Goal: Transaction & Acquisition: Purchase product/service

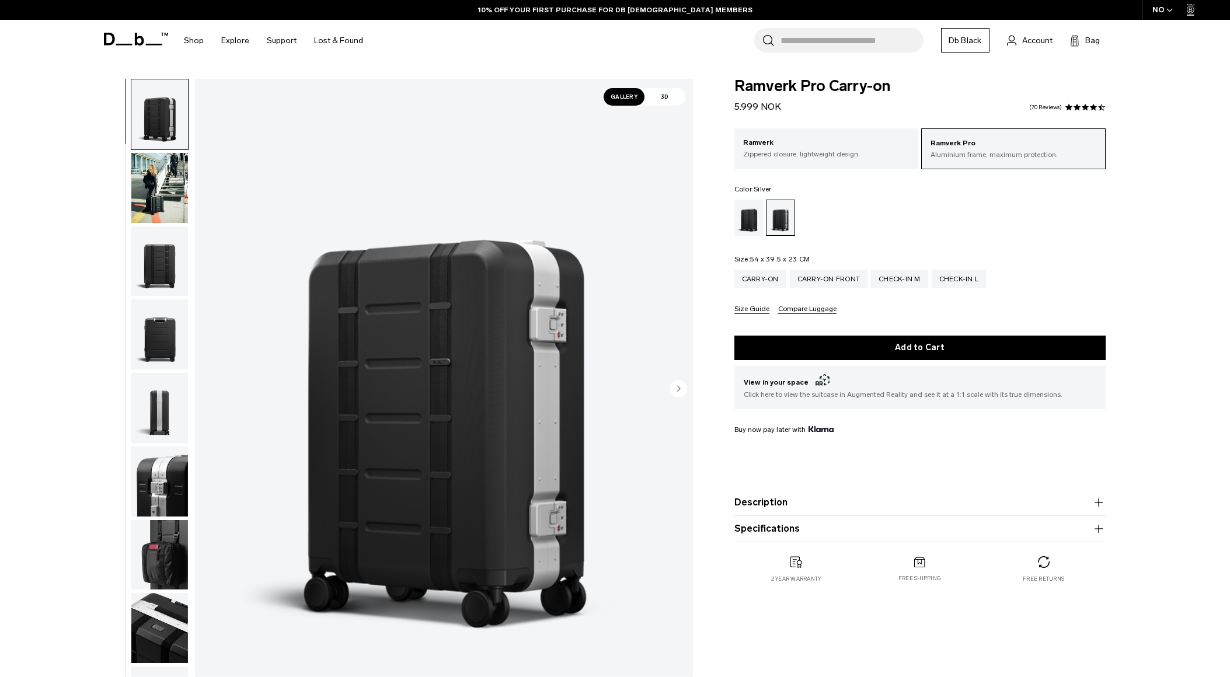
click at [161, 187] on img "button" at bounding box center [159, 188] width 57 height 70
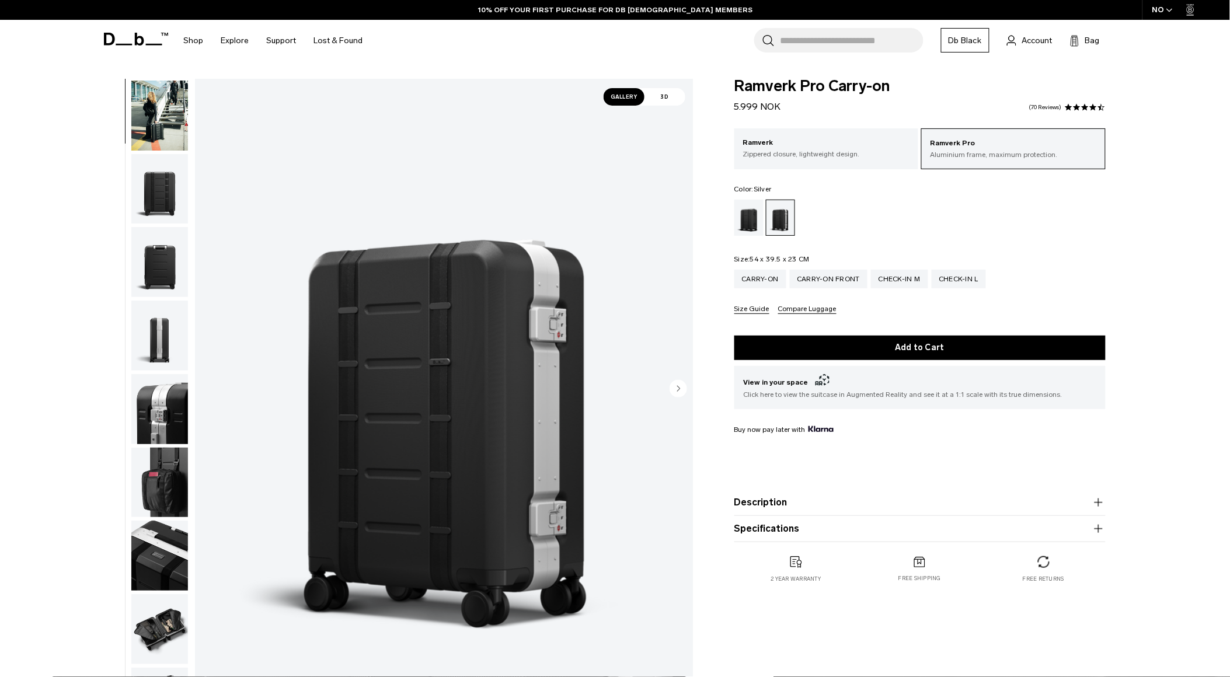
scroll to position [73, 0]
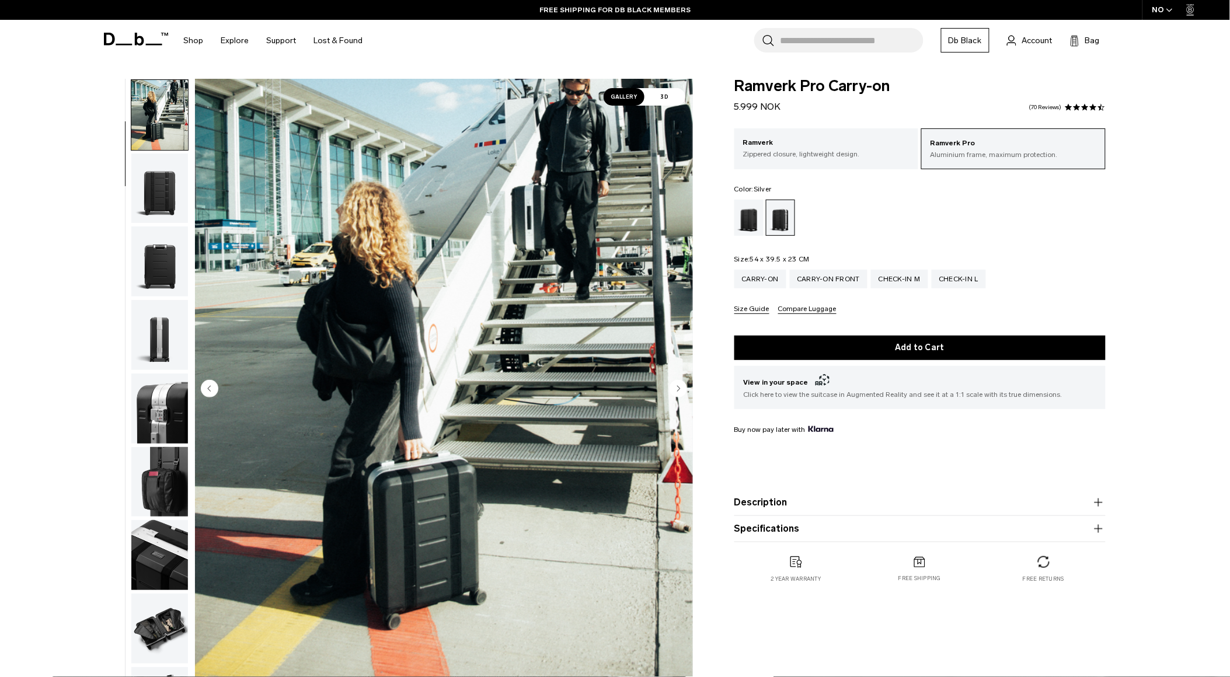
click at [144, 399] on img "button" at bounding box center [159, 409] width 57 height 70
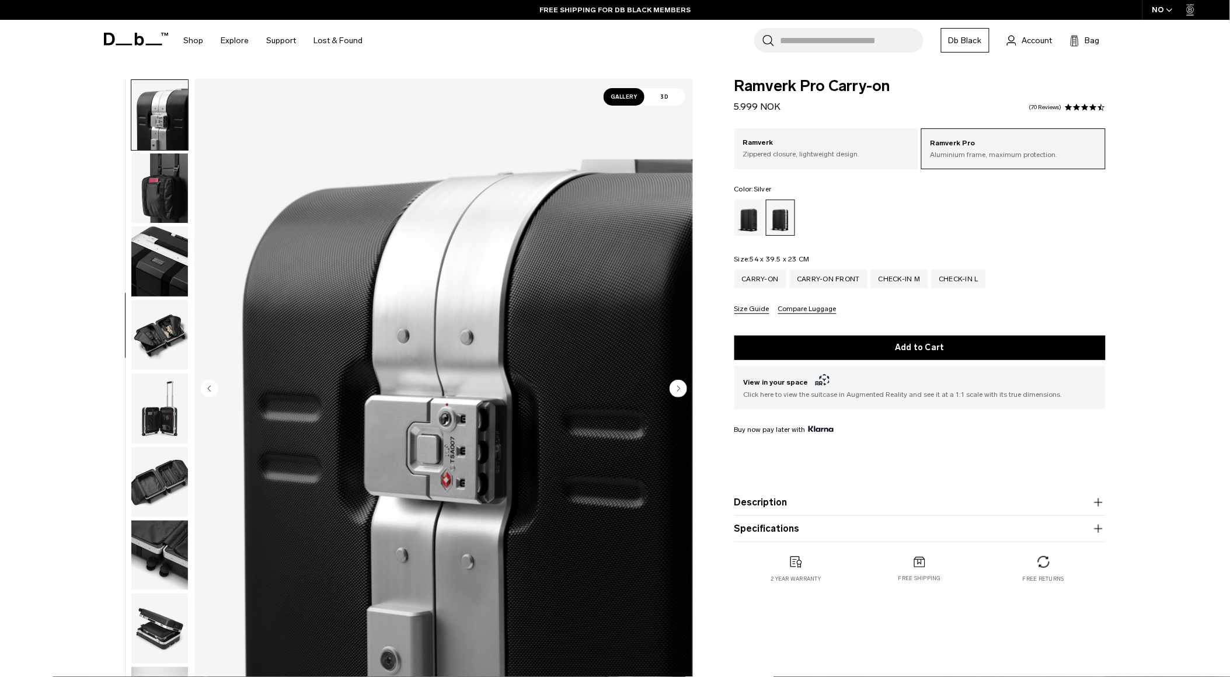
scroll to position [43, 0]
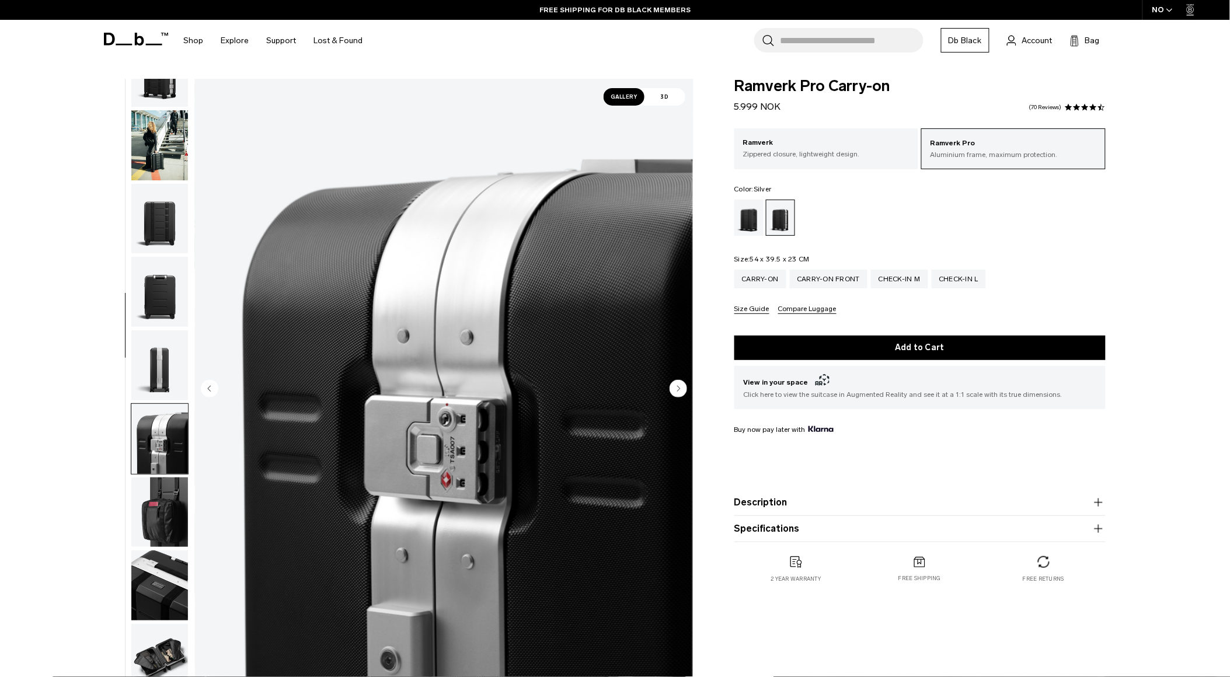
click at [161, 125] on img "button" at bounding box center [159, 145] width 57 height 70
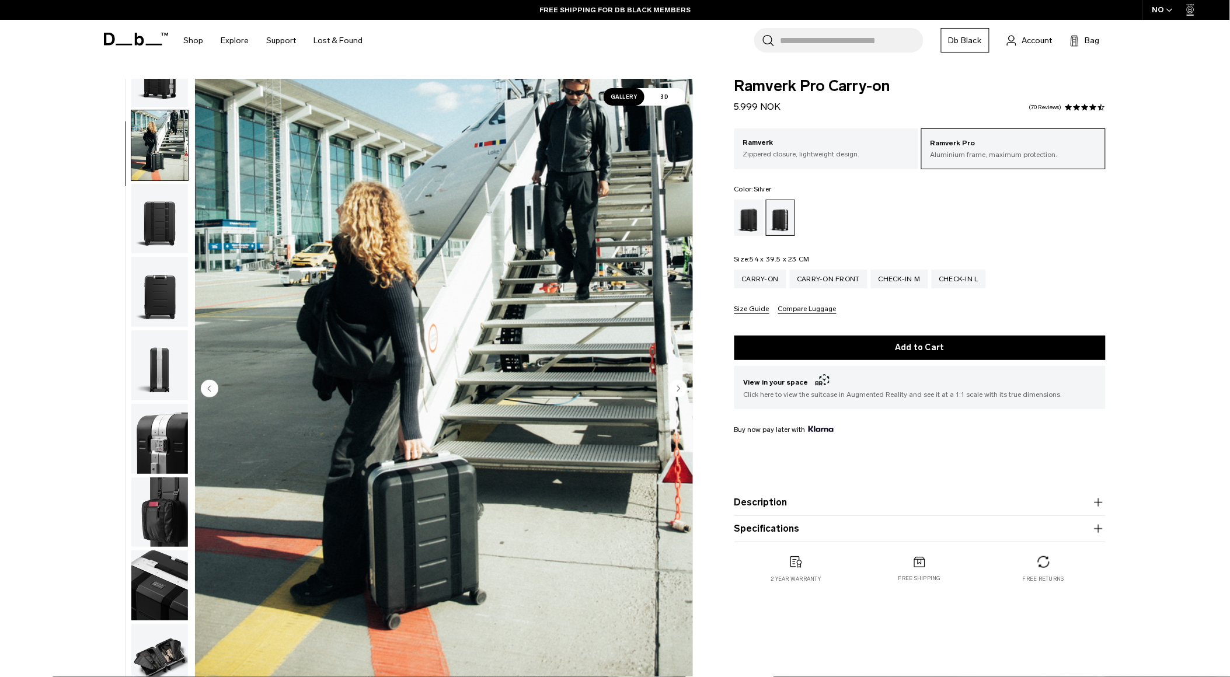
scroll to position [73, 0]
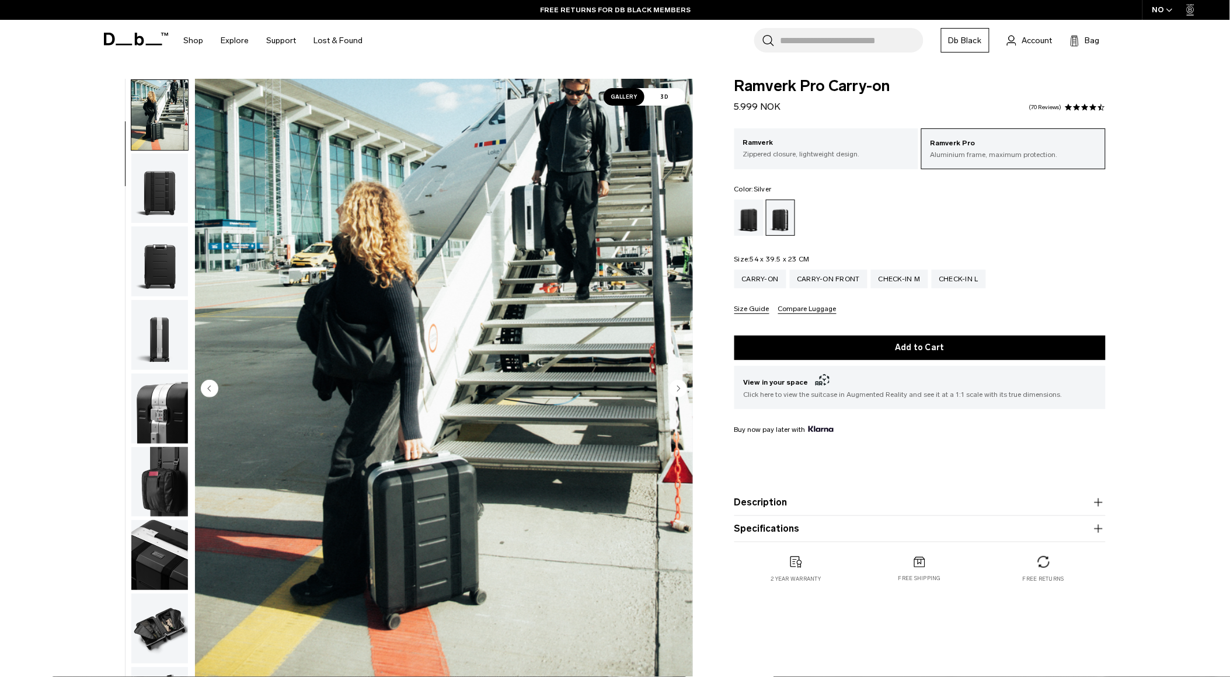
click at [175, 403] on img "button" at bounding box center [159, 409] width 57 height 70
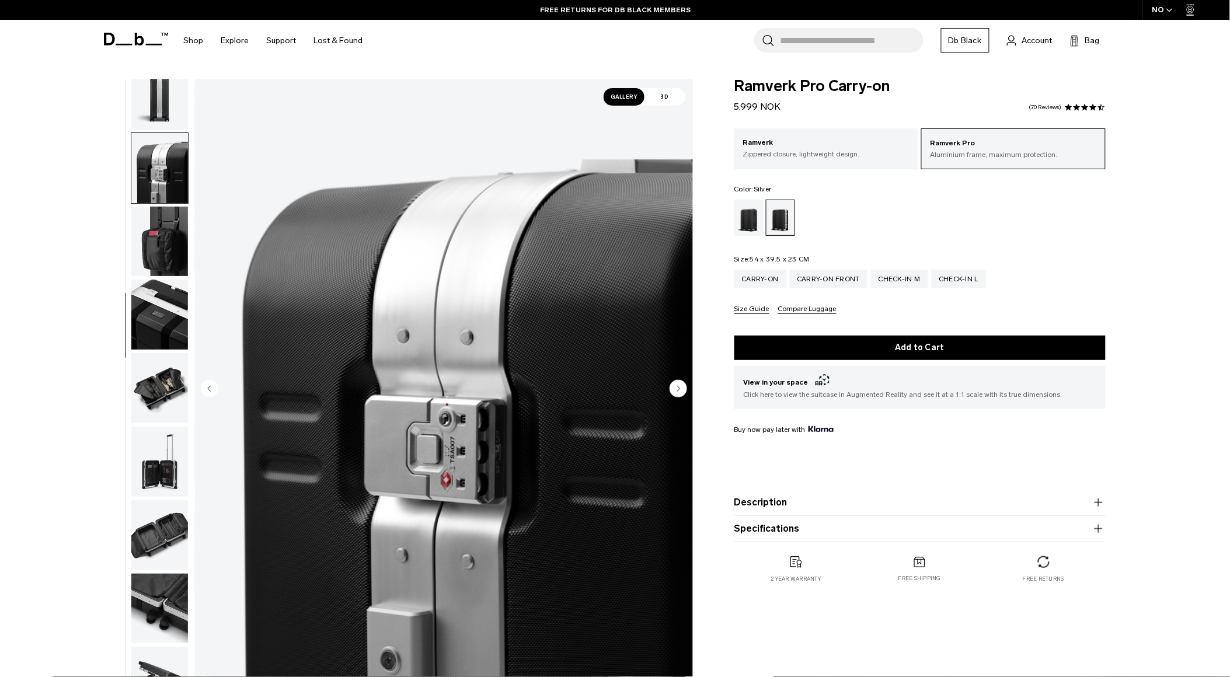
scroll to position [367, 0]
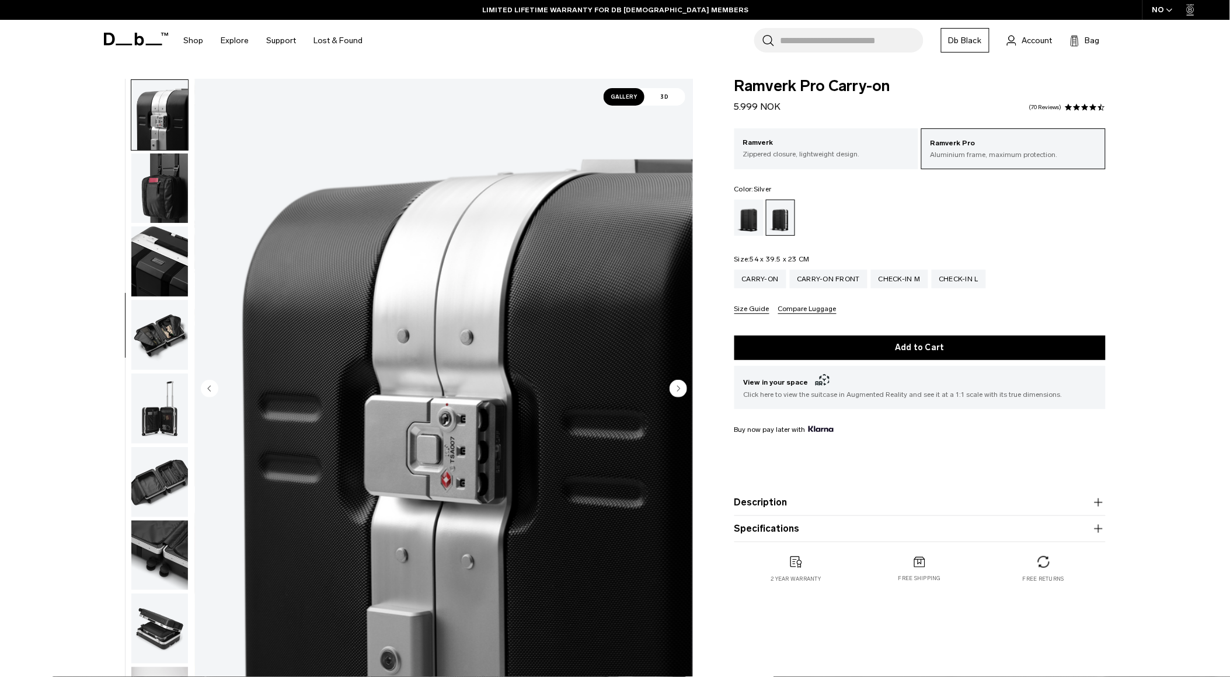
click at [147, 413] on img "button" at bounding box center [159, 409] width 57 height 70
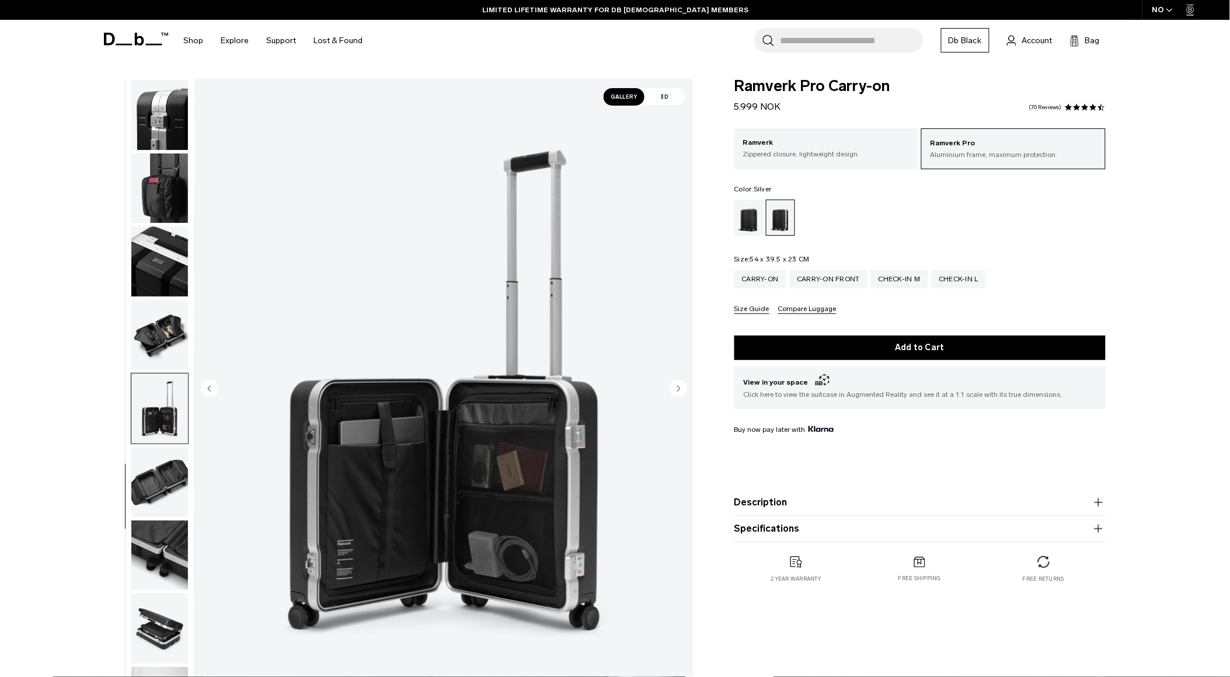
scroll to position [403, 0]
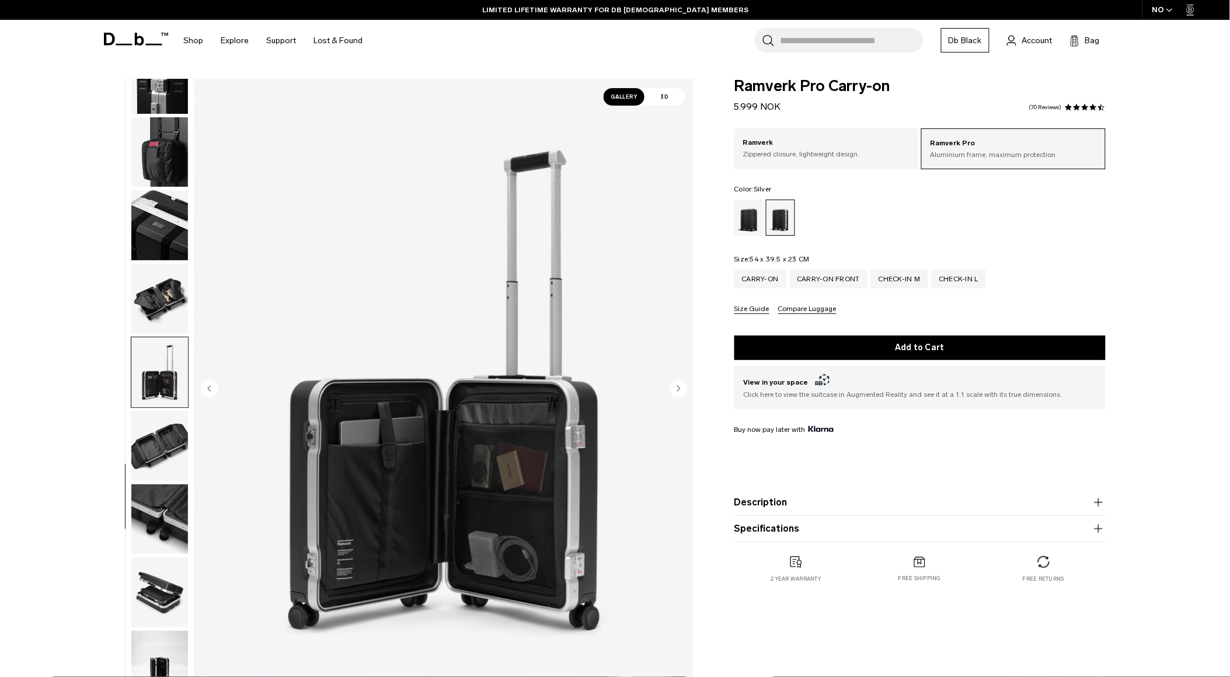
click at [150, 430] on img "button" at bounding box center [159, 446] width 57 height 70
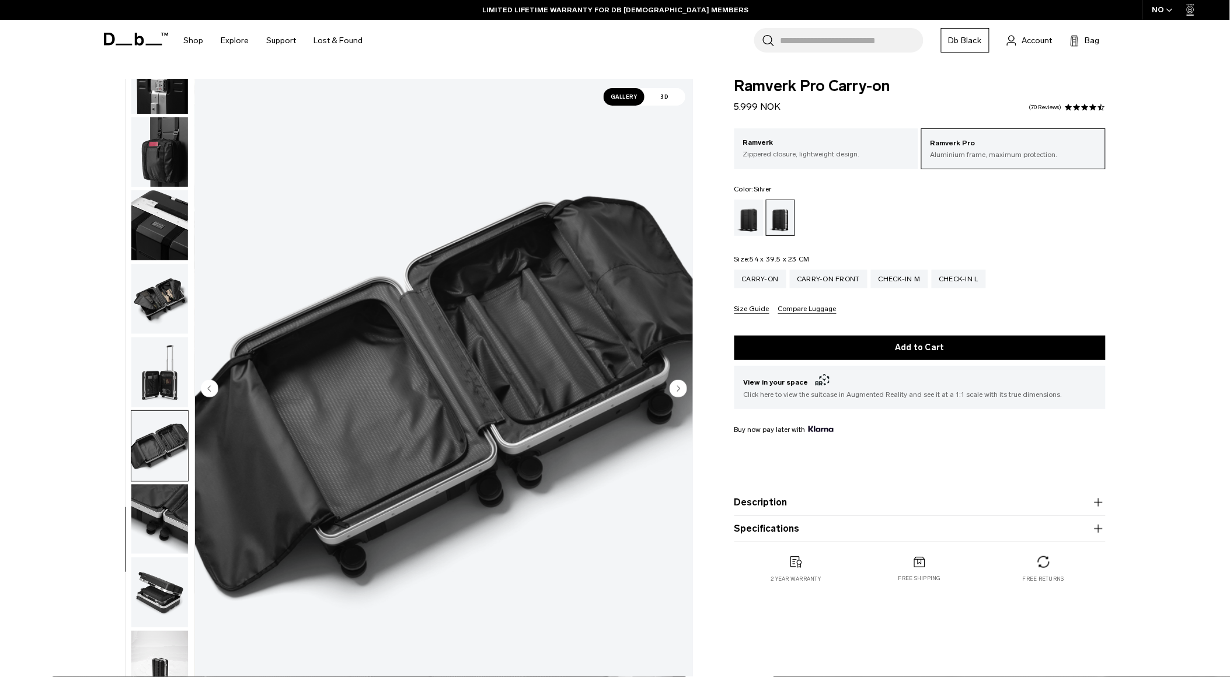
click at [165, 649] on img "button" at bounding box center [159, 666] width 57 height 70
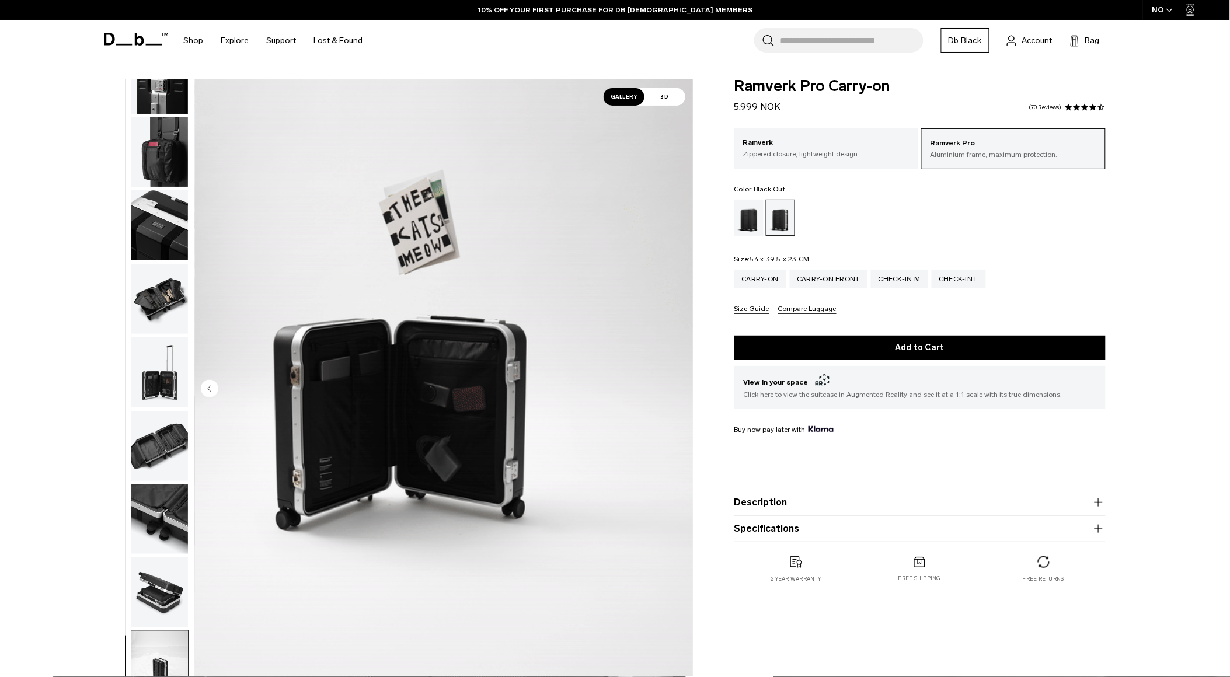
click at [748, 225] on div "Black Out" at bounding box center [749, 218] width 30 height 36
